Goal: Find specific page/section: Find specific page/section

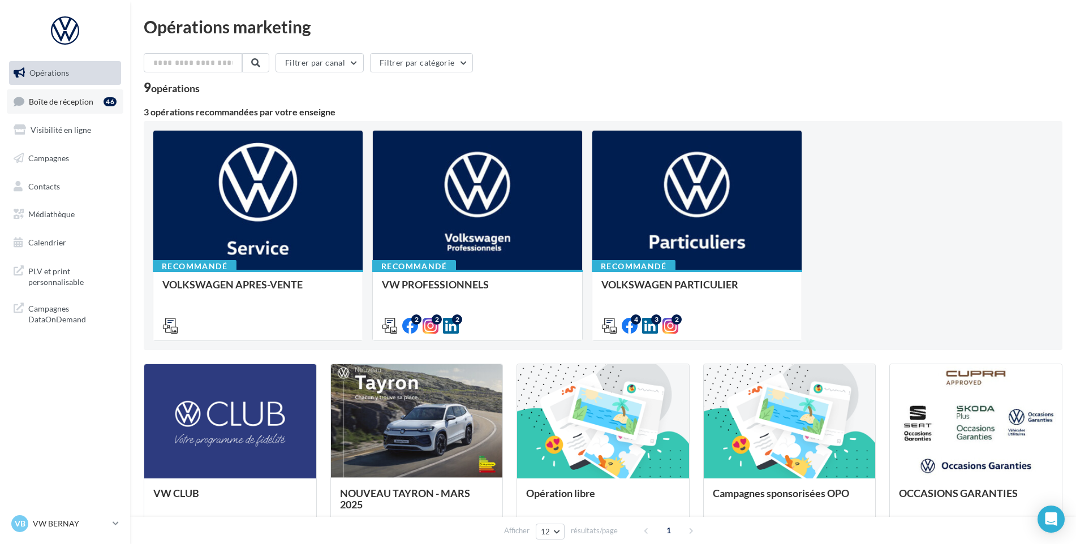
click at [61, 94] on link "Boîte de réception 46" at bounding box center [65, 101] width 117 height 24
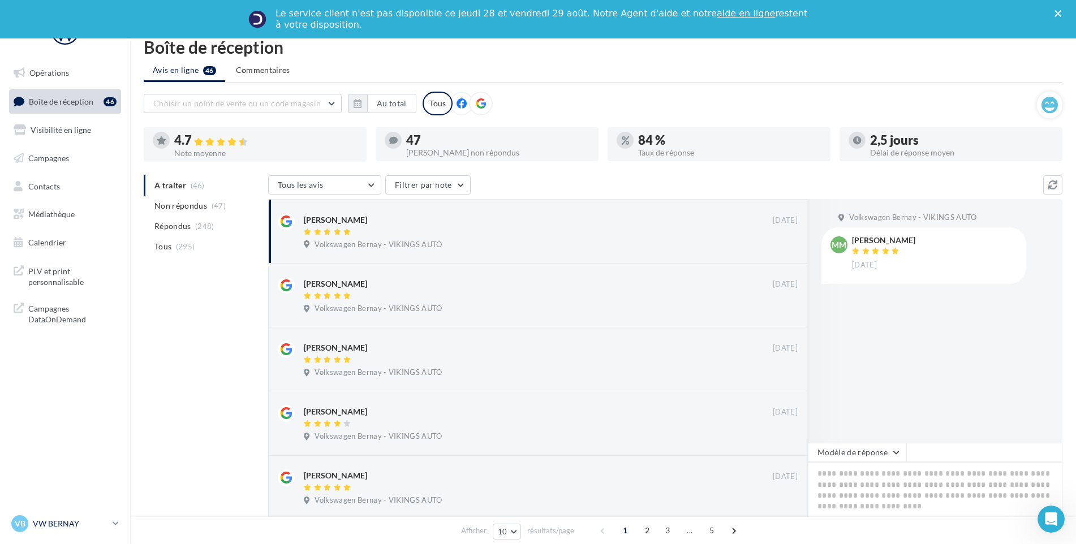
click at [61, 532] on div "VB VW BERNAY vw-ber-vau" at bounding box center [59, 524] width 97 height 17
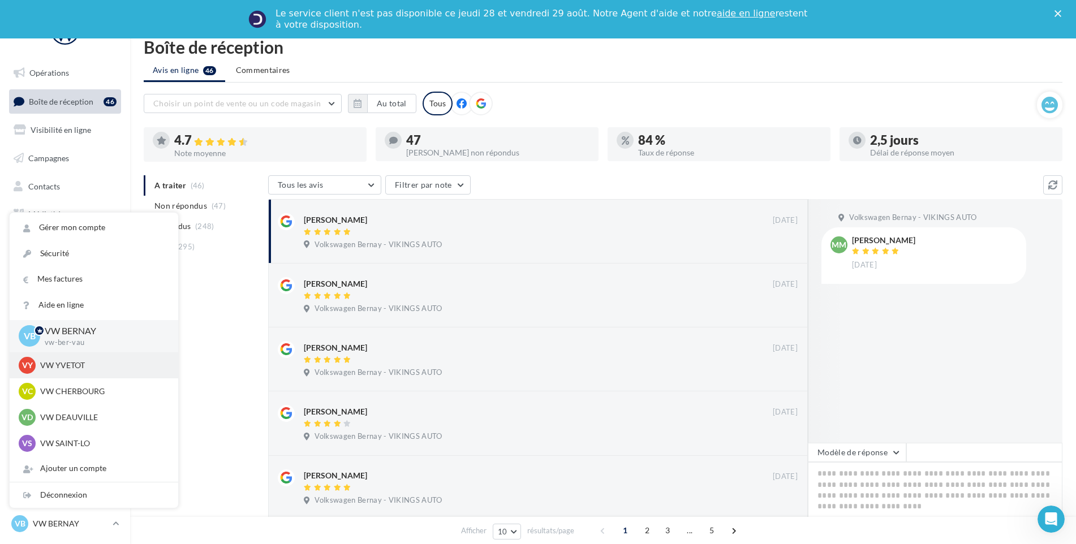
click at [90, 369] on p "VW YVETOT" at bounding box center [102, 365] width 125 height 11
